Goal: Task Accomplishment & Management: Use online tool/utility

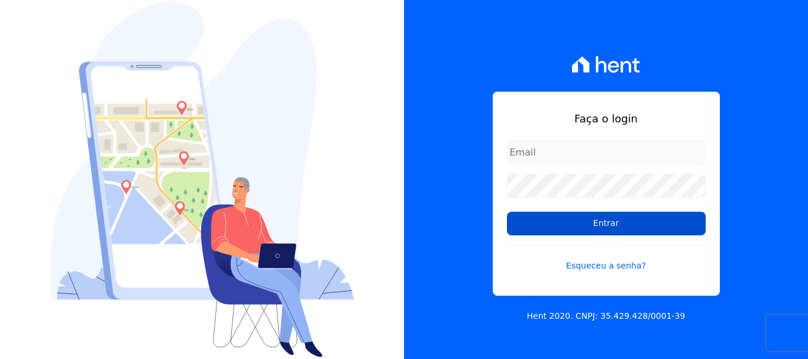
type input "[EMAIL_ADDRESS][DOMAIN_NAME]"
click at [599, 222] on input "Entrar" at bounding box center [606, 224] width 199 height 24
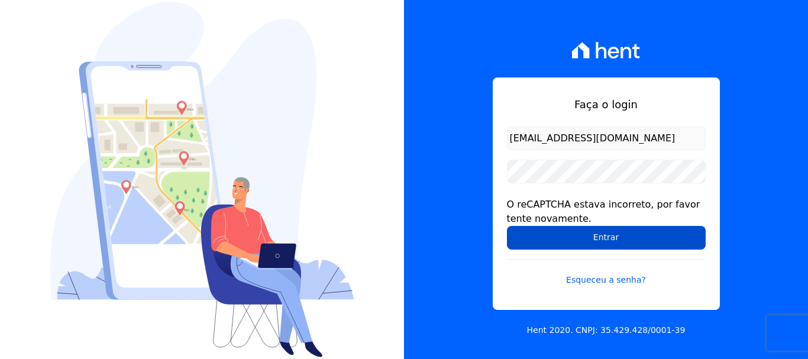
click at [602, 234] on input "Entrar" at bounding box center [606, 238] width 199 height 24
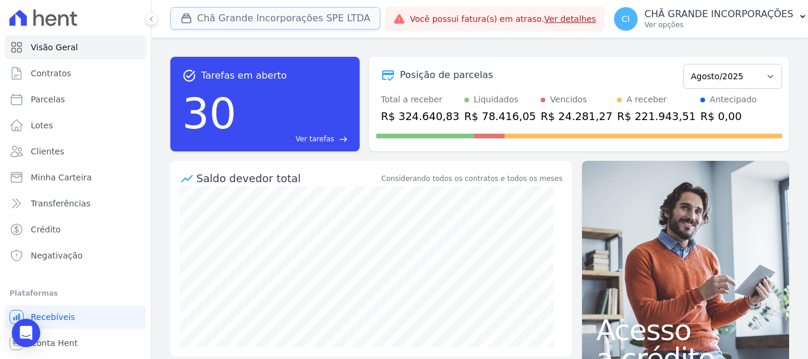
click at [228, 22] on button "Chã Grande Incorporações SPE LTDA" at bounding box center [275, 18] width 210 height 22
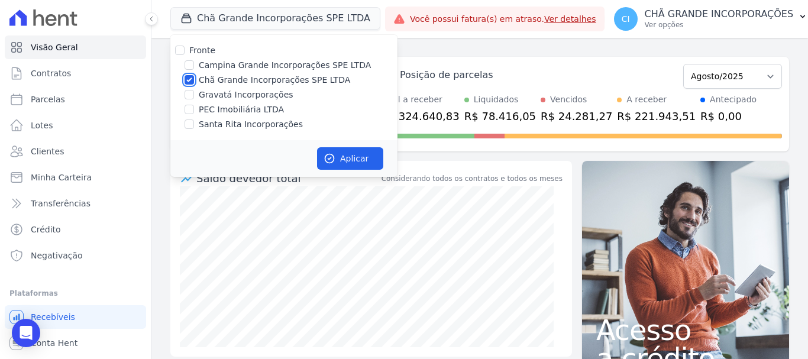
click at [187, 81] on input "Chã Grande Incorporações SPE LTDA" at bounding box center [188, 79] width 9 height 9
checkbox input "false"
click at [189, 64] on input "Campina Grande Incorporações SPE LTDA" at bounding box center [188, 64] width 9 height 9
click at [224, 18] on button "Chã Grande Incorporações SPE LTDA" at bounding box center [275, 18] width 210 height 22
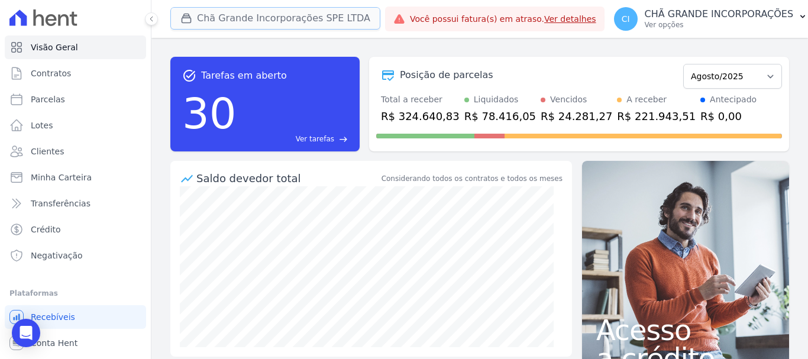
click at [219, 18] on button "Chã Grande Incorporações SPE LTDA" at bounding box center [275, 18] width 210 height 22
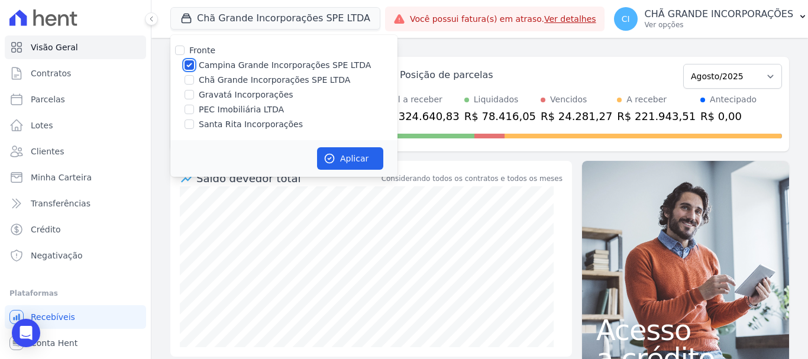
click at [189, 60] on input "Campina Grande Incorporações SPE LTDA" at bounding box center [188, 64] width 9 height 9
click at [187, 65] on input "Campina Grande Incorporações SPE LTDA" at bounding box center [188, 64] width 9 height 9
checkbox input "true"
click at [360, 161] on button "Aplicar" at bounding box center [350, 158] width 66 height 22
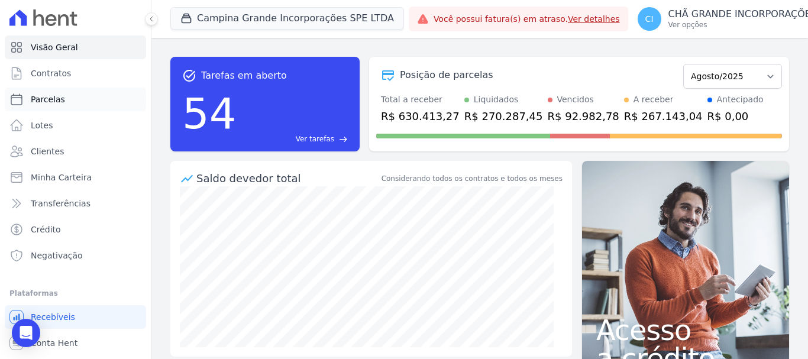
click at [61, 96] on span "Parcelas" at bounding box center [48, 99] width 34 height 12
click at [57, 124] on link "Lotes" at bounding box center [75, 126] width 141 height 24
click at [54, 145] on link "Clientes" at bounding box center [75, 152] width 141 height 24
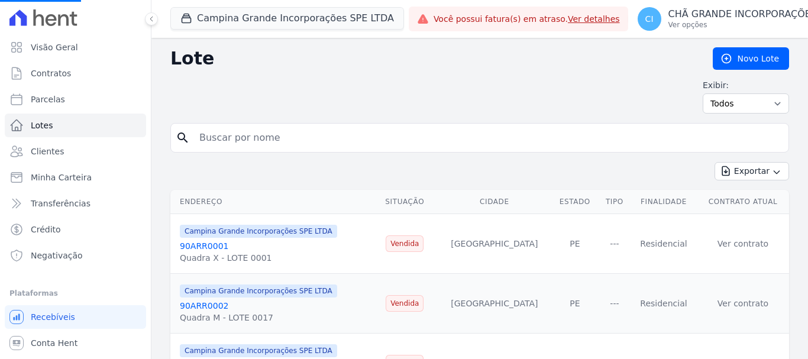
select select
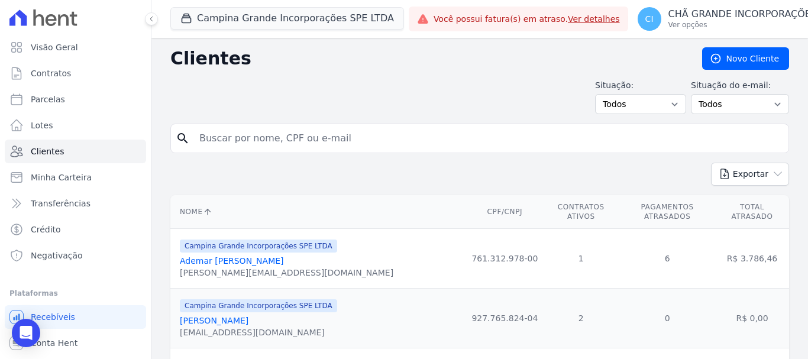
click at [212, 142] on input "search" at bounding box center [487, 139] width 591 height 24
type input "ANA MARGARIDA MARINHO DE ARAUJO"
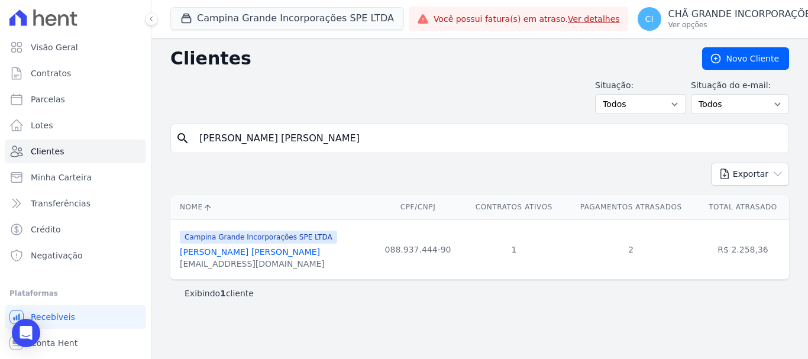
click at [222, 251] on link "Ana Margarida Marinho De Araujo" at bounding box center [250, 251] width 140 height 9
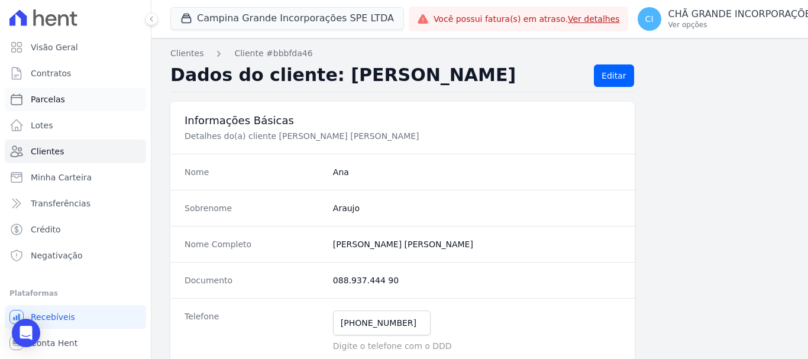
click at [56, 101] on span "Parcelas" at bounding box center [48, 99] width 34 height 12
select select
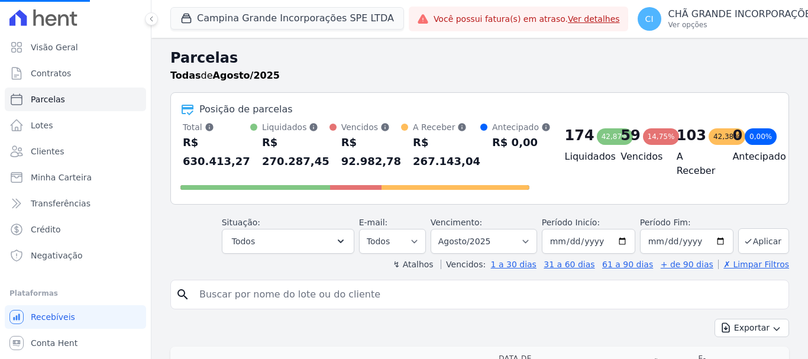
select select
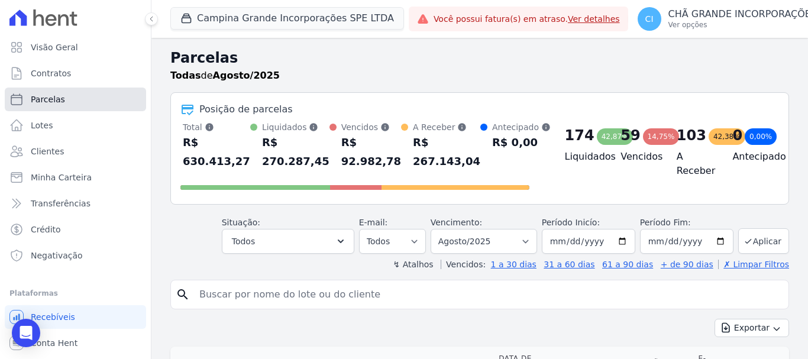
click at [50, 100] on span "Parcelas" at bounding box center [48, 99] width 34 height 12
select select
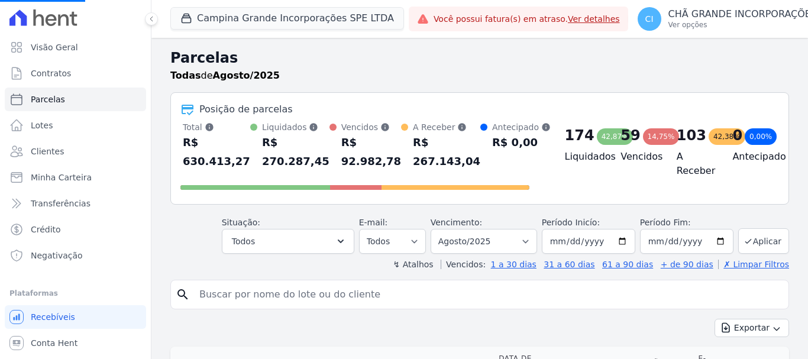
click at [226, 299] on input "search" at bounding box center [487, 295] width 591 height 24
select select
click at [267, 298] on input "search" at bounding box center [487, 295] width 591 height 24
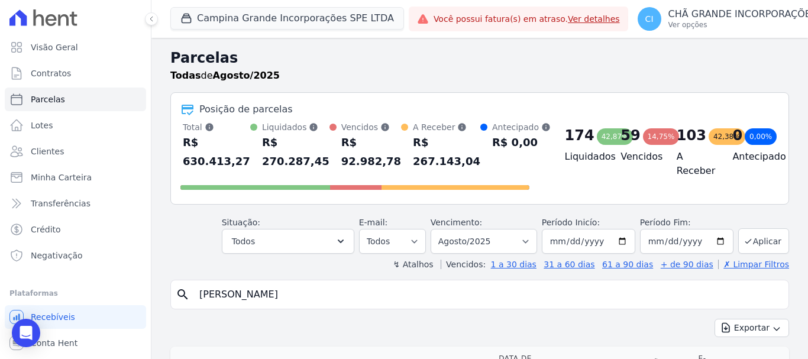
type input "[PERSON_NAME]"
select select
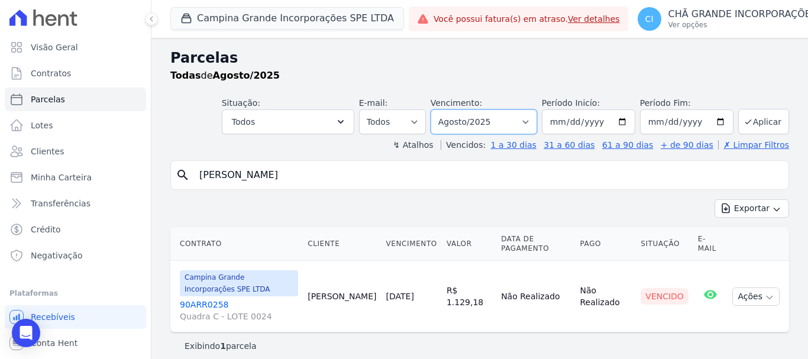
click at [535, 122] on select "Filtrar por período ──────── Todos os meses Janeiro/2023 Fevereiro/2023 Março/2…" at bounding box center [483, 121] width 106 height 25
select select "07/2025"
click at [447, 109] on select "Filtrar por período ──────── Todos os meses Janeiro/2023 Fevereiro/2023 Março/2…" at bounding box center [483, 121] width 106 height 25
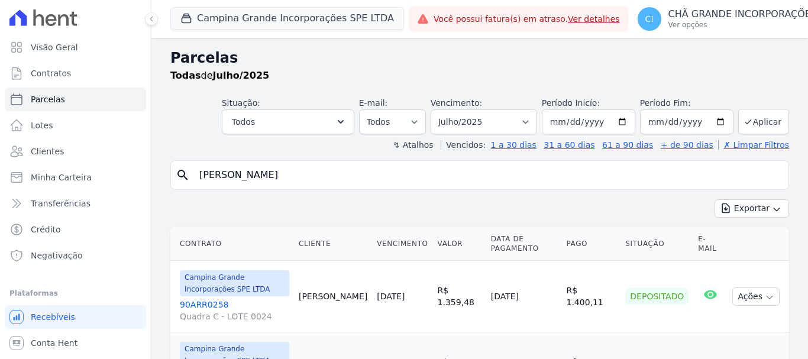
select select
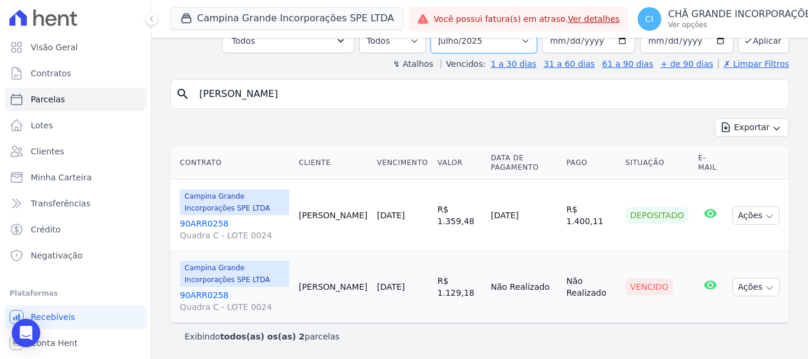
scroll to position [72, 0]
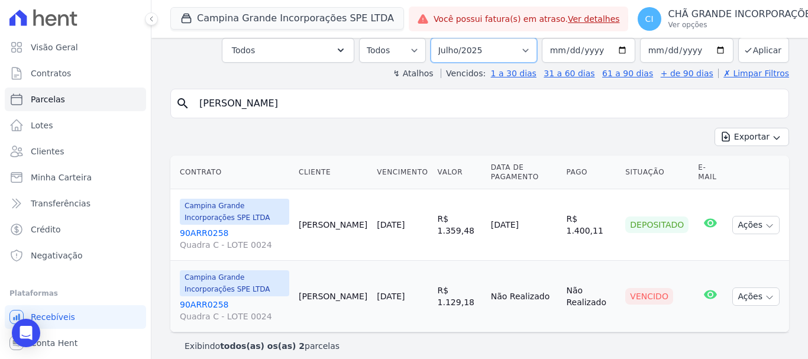
click at [527, 40] on select "Filtrar por período ──────── Todos os meses Janeiro/2023 Fevereiro/2023 Março/2…" at bounding box center [483, 50] width 106 height 25
select select "06/2025"
click at [438, 38] on select "Filtrar por período ──────── Todos os meses Janeiro/2023 Fevereiro/2023 Março/2…" at bounding box center [483, 50] width 106 height 25
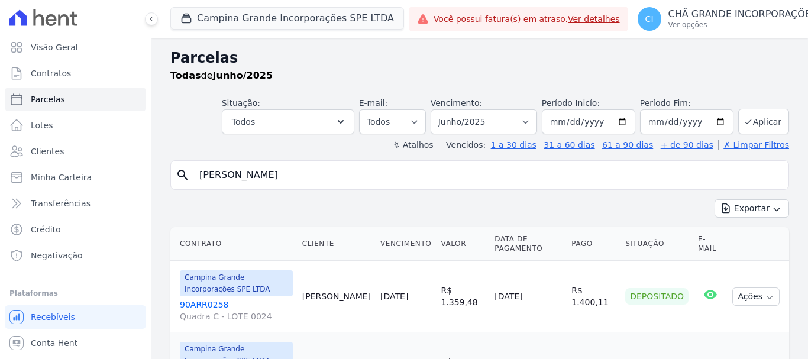
select select
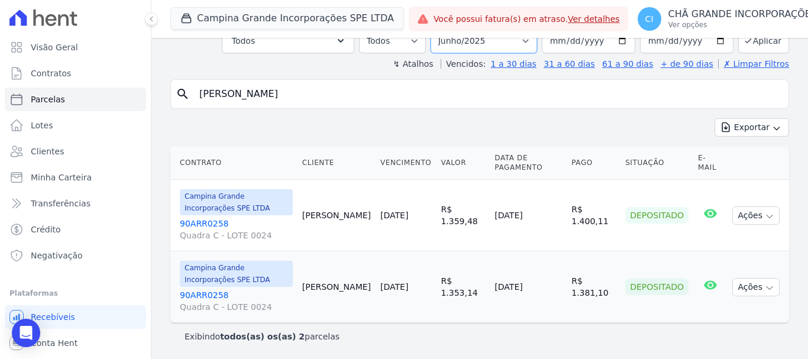
scroll to position [72, 0]
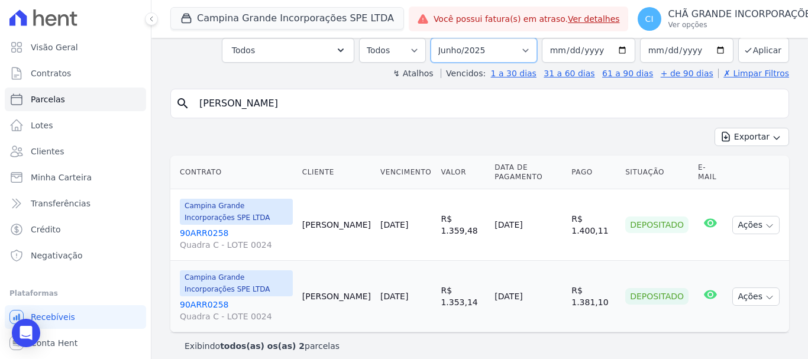
click at [529, 39] on select "Filtrar por período ──────── Todos os meses Janeiro/2023 Fevereiro/2023 Março/2…" at bounding box center [483, 50] width 106 height 25
select select "07/2025"
click at [438, 38] on select "Filtrar por período ──────── Todos os meses Janeiro/2023 Fevereiro/2023 Março/2…" at bounding box center [483, 50] width 106 height 25
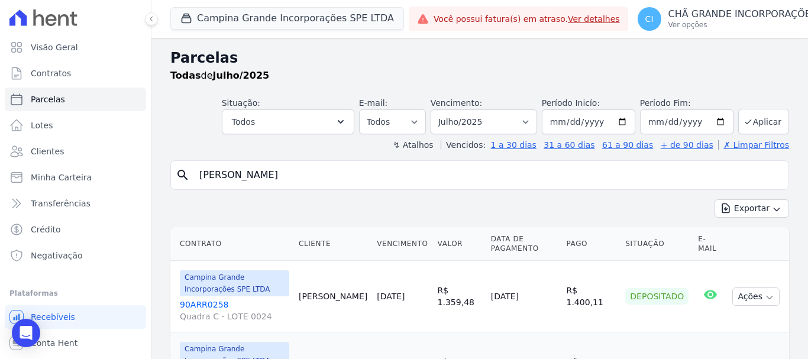
select select
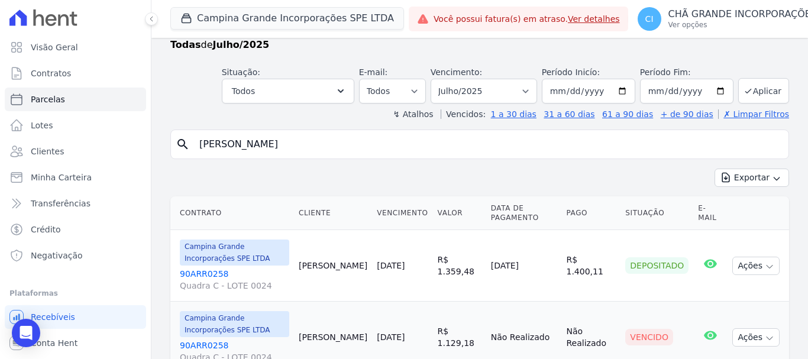
scroll to position [81, 0]
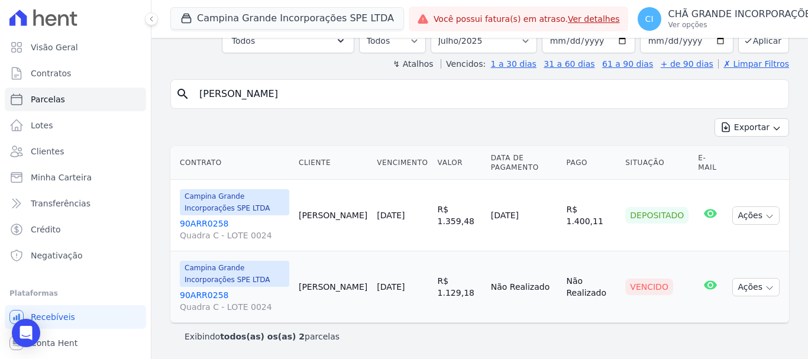
click at [191, 294] on link "90ARR0258 Quadra C - LOTE 0024" at bounding box center [234, 301] width 109 height 24
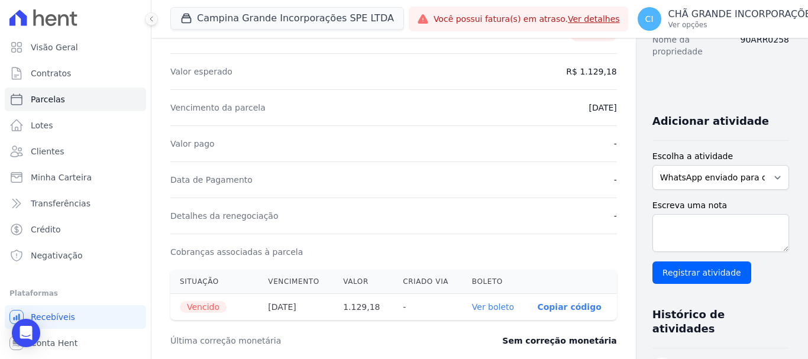
scroll to position [236, 0]
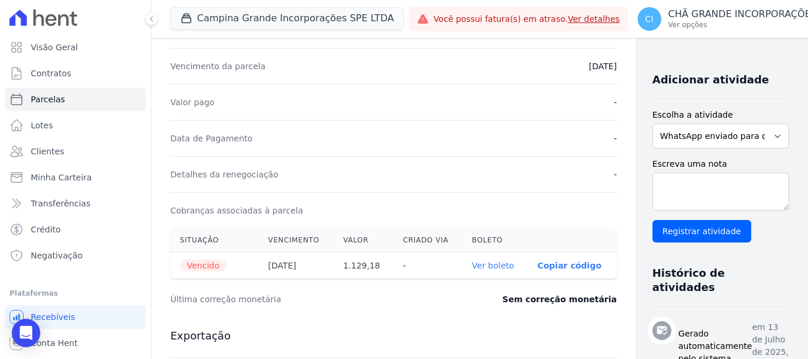
click at [472, 261] on link "Ver boleto" at bounding box center [493, 265] width 42 height 9
